Goal: Navigation & Orientation: Find specific page/section

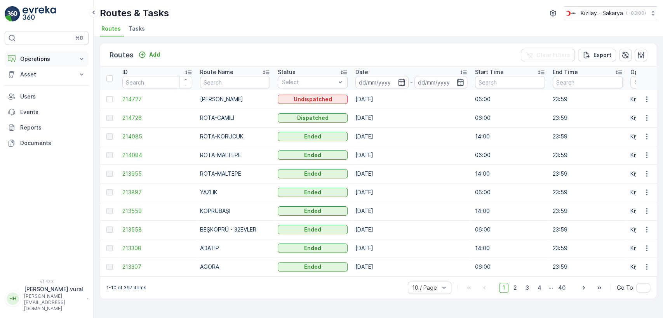
click at [59, 62] on p "Operations" at bounding box center [46, 59] width 53 height 8
click at [44, 103] on link "Cockpit" at bounding box center [53, 104] width 72 height 11
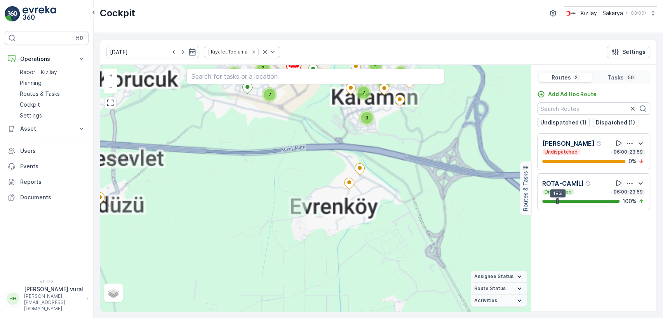
drag, startPoint x: 304, startPoint y: 120, endPoint x: 293, endPoint y: 177, distance: 58.2
click at [293, 176] on div "2 3 3 2 3 2 3 2 2 2 2 2 + − Satellite Roadmap Terrain Hybrid Leaflet Assignee S…" at bounding box center [315, 188] width 430 height 247
click at [293, 177] on div "2 3 3 2 3 2 3 2 2 2 2 2 + − Satellite Roadmap Terrain Hybrid Leaflet Assignee S…" at bounding box center [315, 188] width 430 height 247
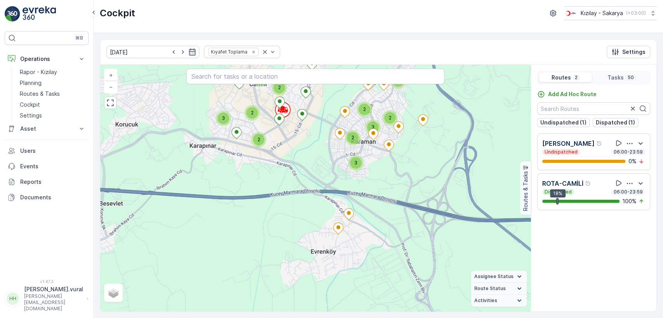
drag, startPoint x: 290, startPoint y: 125, endPoint x: 297, endPoint y: 169, distance: 44.0
click at [297, 169] on div "2 3 3 2 3 2 3 2 2 2 2 2 + − Satellite Roadmap Terrain Hybrid Leaflet Keyboard s…" at bounding box center [315, 188] width 430 height 247
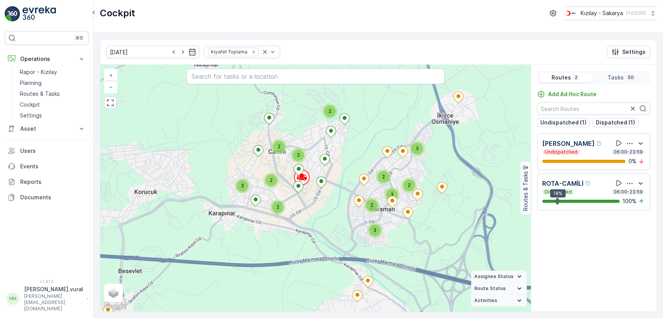
drag, startPoint x: 326, startPoint y: 238, endPoint x: 299, endPoint y: 204, distance: 43.3
click at [299, 206] on div "2 3 3 2 3 2 3 2 2 2 2 2 + − Satellite Roadmap Terrain Hybrid Leaflet Keyboard s…" at bounding box center [315, 188] width 430 height 247
